Goal: Check status: Check status

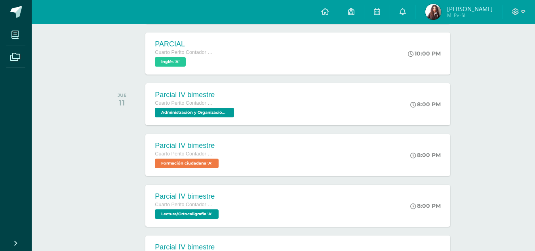
scroll to position [175, 0]
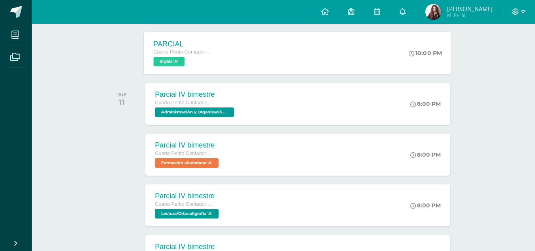
click at [221, 48] on div "PARCIAL Cuarto Perito Contador Perito Contador Inglés 'A'" at bounding box center [183, 53] width 79 height 42
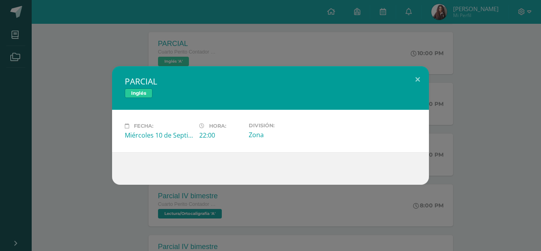
click at [0, 148] on div "PARCIAL Inglés Fecha: [DATE] Hora: 22:00 División: Zona" at bounding box center [270, 125] width 541 height 251
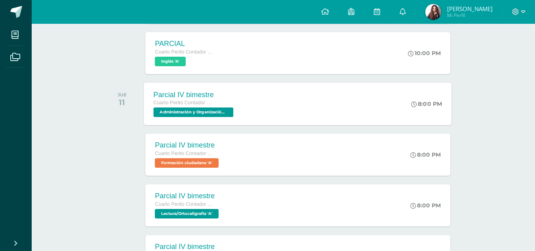
click at [213, 88] on div "Parcial IV bimestre Cuarto Perito Contador Perito Contador Administración y Org…" at bounding box center [194, 103] width 101 height 42
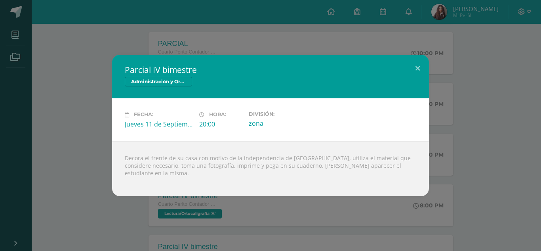
drag, startPoint x: 213, startPoint y: 88, endPoint x: 94, endPoint y: 177, distance: 147.9
click at [94, 177] on div "Parcial IV bimestre Administración y Organización de Oficina Fecha: [DATE] Hora…" at bounding box center [270, 125] width 534 height 141
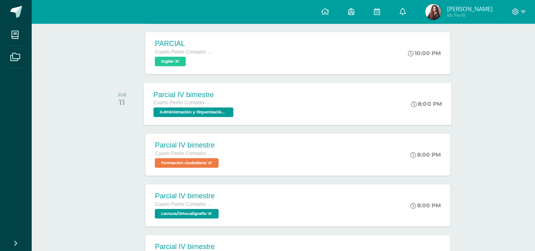
click at [190, 110] on span "Administración y Organización de Oficina 'A'" at bounding box center [194, 112] width 80 height 10
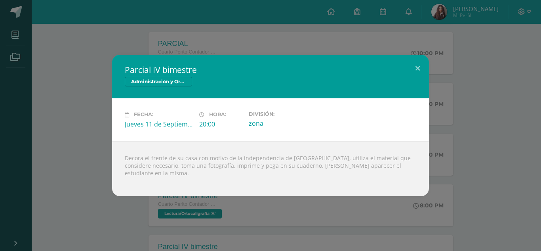
click at [76, 146] on div "Parcial IV bimestre Administración y Organización de Oficina Fecha: [DATE] Hora…" at bounding box center [270, 125] width 534 height 141
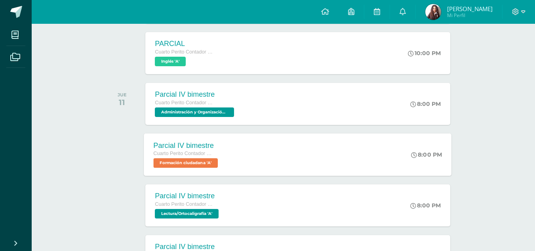
click at [160, 153] on span "Cuarto Perito Contador Perito Contador" at bounding box center [184, 153] width 60 height 6
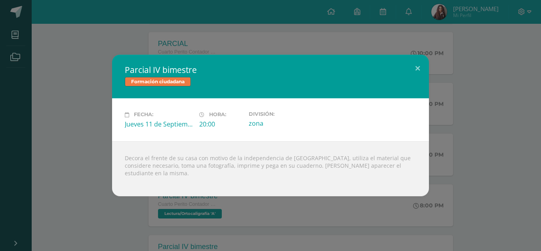
click at [91, 162] on div "Parcial IV bimestre Formación ciudadana Fecha: [DATE] Hora: 20:00 División:" at bounding box center [270, 125] width 534 height 141
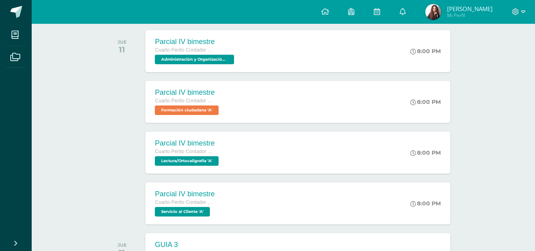
scroll to position [228, 0]
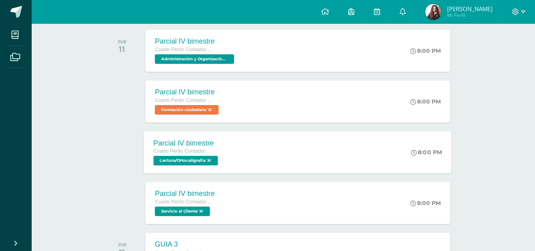
click at [156, 162] on span "Lectura/Ortocaligrafía 'A'" at bounding box center [186, 161] width 65 height 10
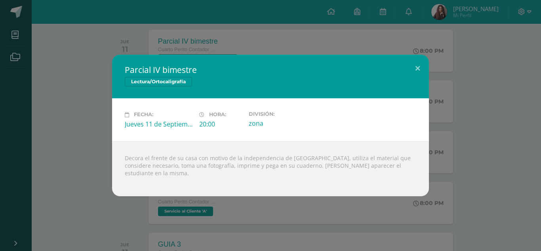
click at [74, 176] on div "Parcial IV bimestre Lectura/Ortocaligrafía Fecha: [DATE] Hora: 20:00 División:" at bounding box center [270, 125] width 534 height 141
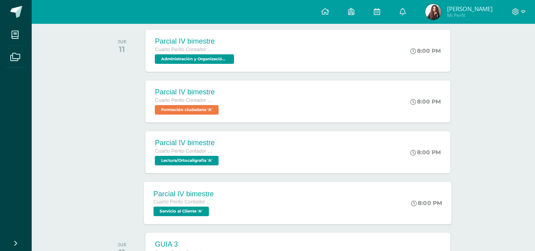
click at [178, 216] on span "Servicio al Cliente 'A'" at bounding box center [181, 211] width 55 height 10
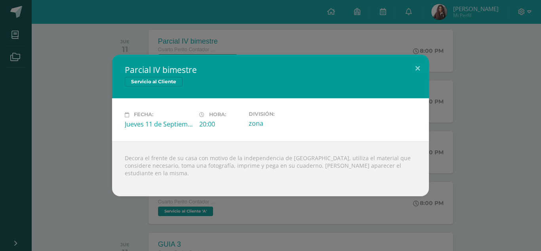
click at [64, 182] on div "Parcial IV bimestre Servicio al Cliente Fecha: [DATE] Hora: 20:00 División:" at bounding box center [270, 125] width 534 height 141
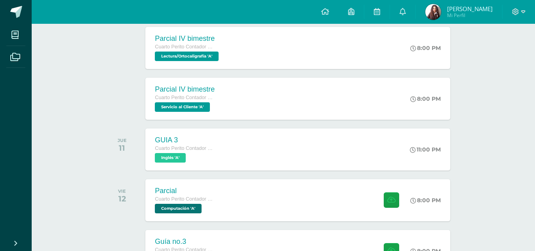
scroll to position [332, 0]
